Goal: Register for event/course

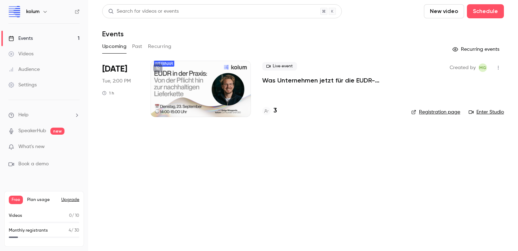
click at [294, 70] on div "Live event Was Unternehmen jetzt für die EUDR-Compliance tun müssen + Live Q&A" at bounding box center [331, 73] width 138 height 23
click at [195, 90] on div at bounding box center [200, 89] width 100 height 56
